Goal: Task Accomplishment & Management: Manage account settings

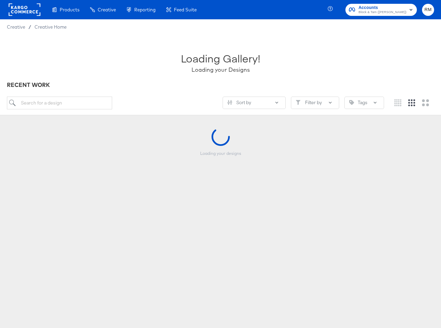
click at [379, 8] on span "Accounts" at bounding box center [383, 7] width 48 height 7
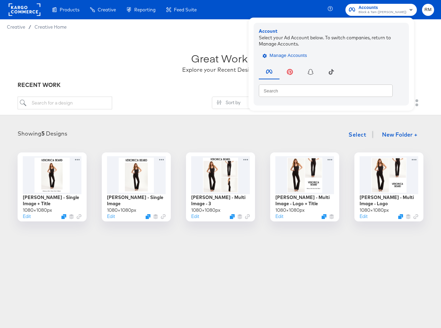
click at [293, 52] on span "Manage Accounts" at bounding box center [285, 56] width 43 height 8
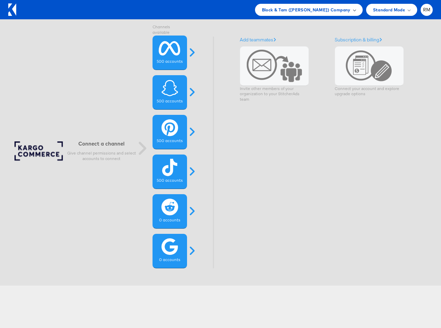
click at [326, 11] on span "Block & Tam (Veronica Beard) Company" at bounding box center [306, 9] width 89 height 7
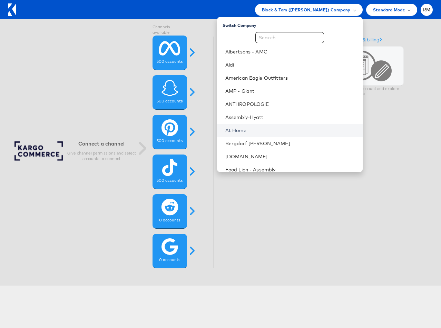
click at [294, 129] on link "At Home" at bounding box center [292, 130] width 132 height 7
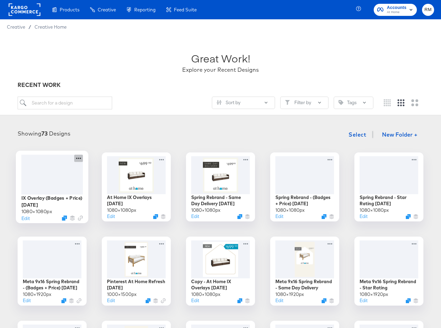
click at [77, 160] on icon at bounding box center [78, 158] width 9 height 7
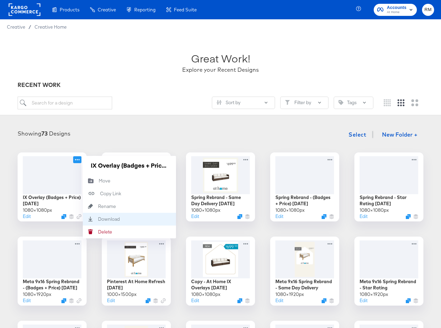
click at [125, 216] on div "Download Download" at bounding box center [129, 219] width 93 height 13
click at [94, 132] on div "Showing 73 Designs Select New Folder +" at bounding box center [221, 135] width 428 height 14
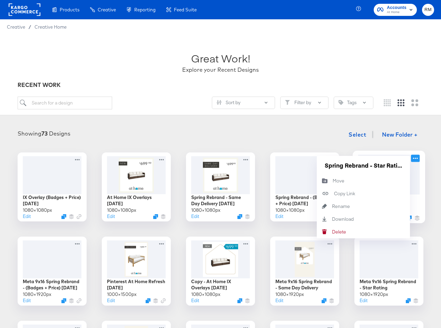
click at [418, 158] on icon at bounding box center [415, 158] width 5 height 1
click at [364, 219] on div "Download Download" at bounding box center [363, 219] width 93 height 13
